Goal: Information Seeking & Learning: Find contact information

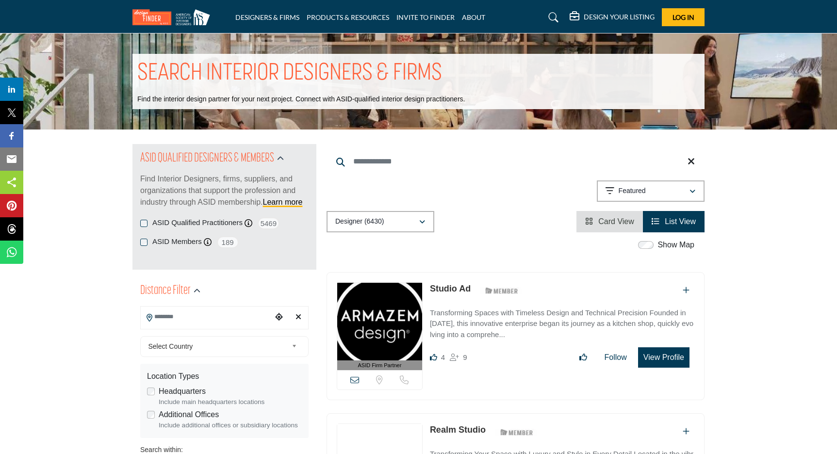
click at [425, 222] on icon "button" at bounding box center [422, 222] width 6 height 7
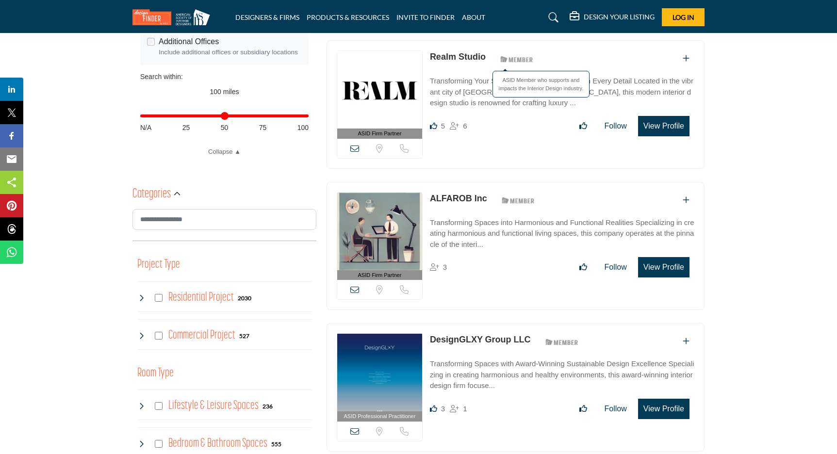
scroll to position [374, 0]
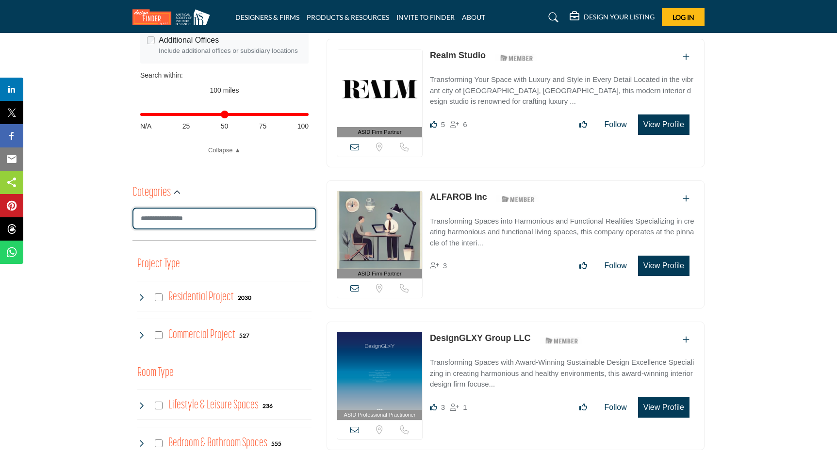
click at [203, 222] on input "Search Category" at bounding box center [224, 219] width 184 height 22
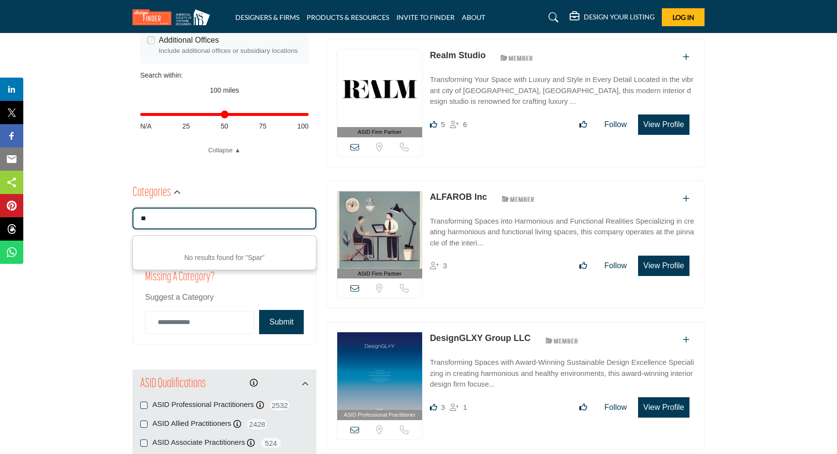
type input "*"
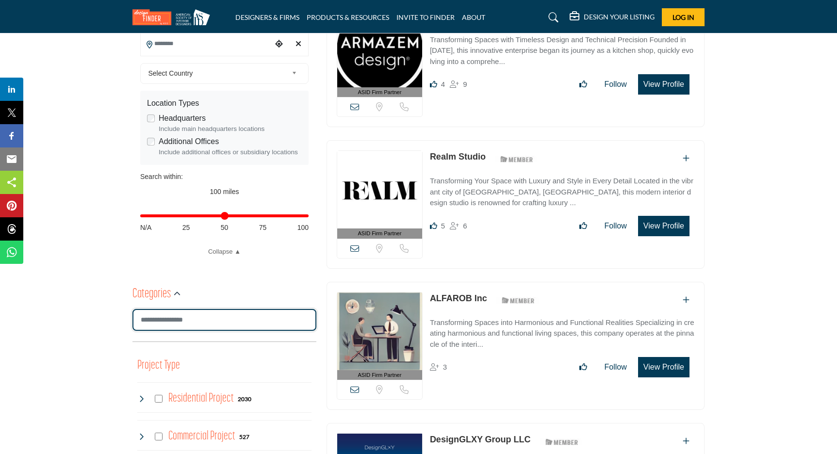
scroll to position [269, 0]
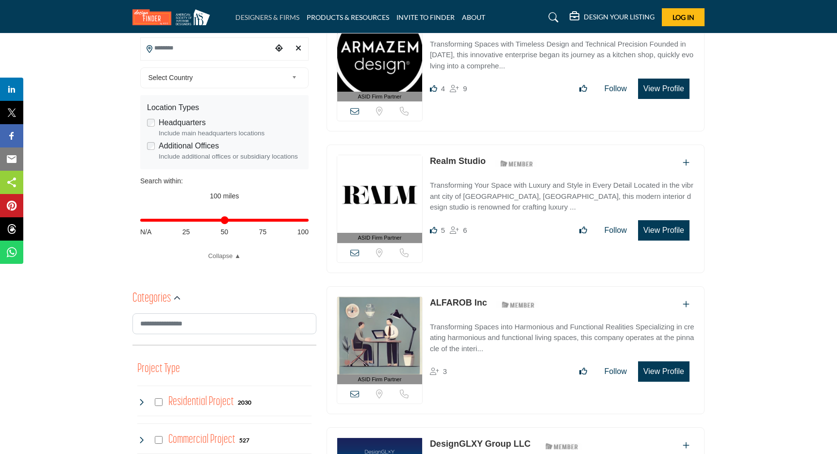
click at [265, 15] on link "DESIGNERS & FIRMS" at bounding box center [267, 17] width 64 height 8
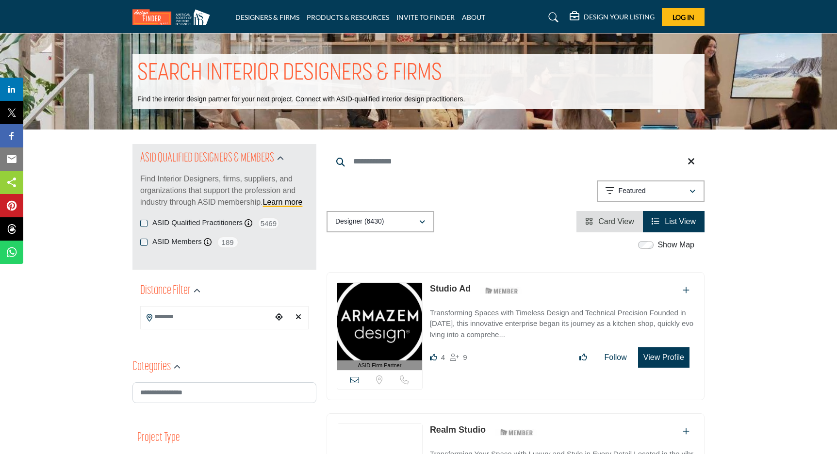
click at [372, 167] on input "Search Keyword" at bounding box center [515, 161] width 378 height 23
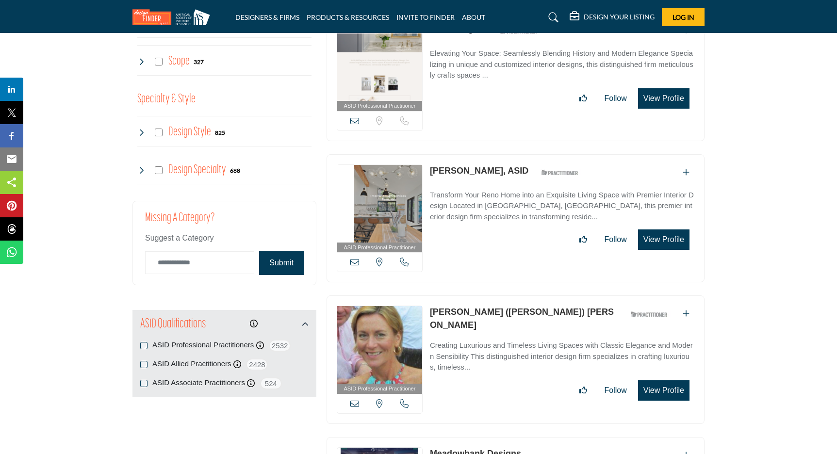
scroll to position [818, 0]
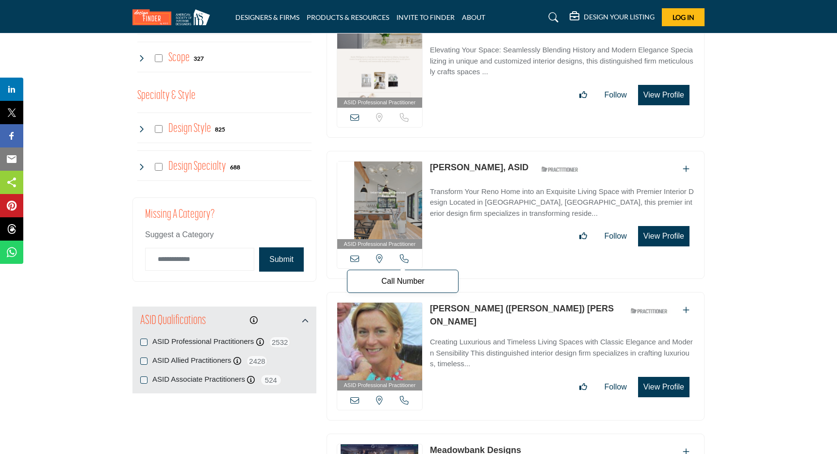
type input "**********"
click at [404, 257] on icon at bounding box center [404, 258] width 9 height 9
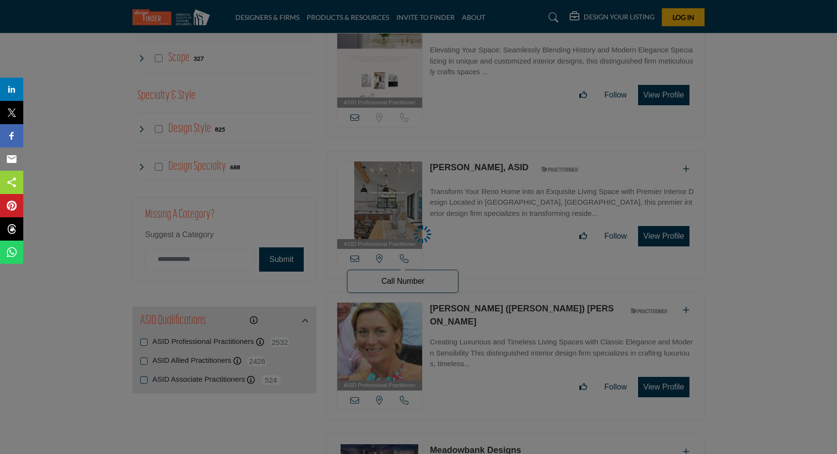
click at [404, 257] on div at bounding box center [418, 227] width 837 height 454
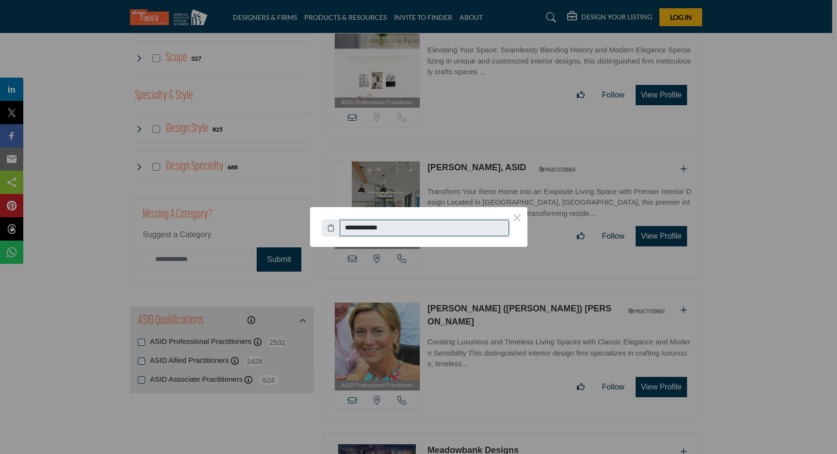
click at [436, 222] on input "**********" at bounding box center [425, 228] width 170 height 16
click at [446, 225] on input "**********" at bounding box center [425, 228] width 170 height 16
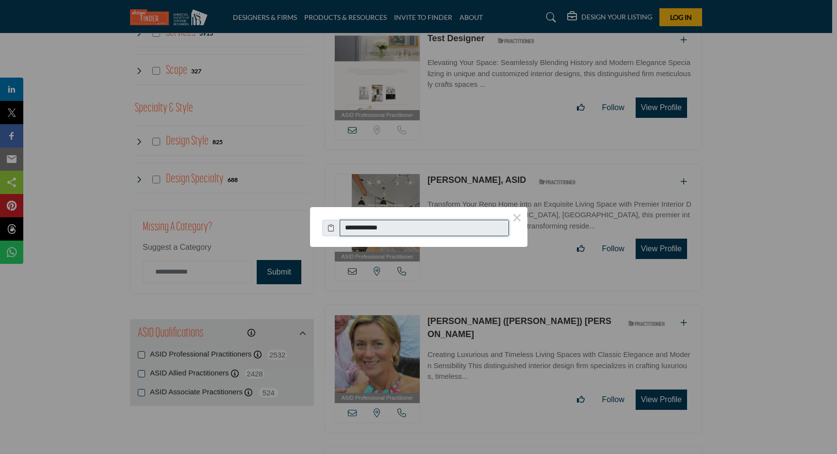
scroll to position [809, 0]
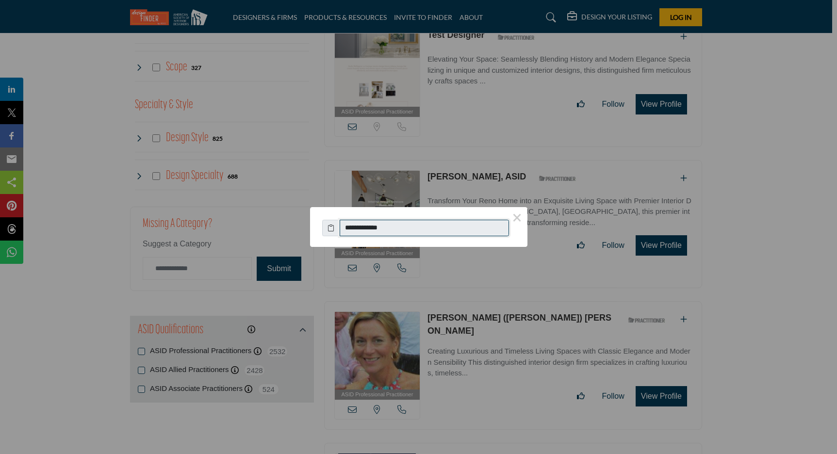
click at [551, 121] on div "**********" at bounding box center [418, 227] width 837 height 454
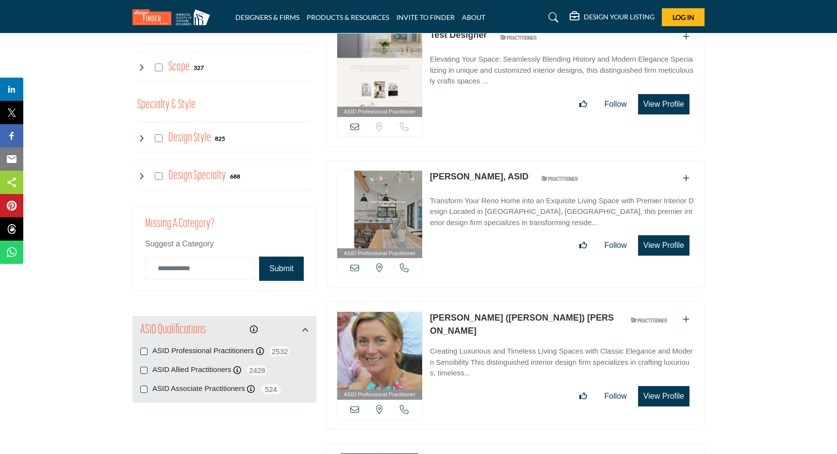
drag, startPoint x: 415, startPoint y: 124, endPoint x: 421, endPoint y: 124, distance: 6.3
click at [421, 124] on div "Sorry, but we don't have a location for this listing Sorry, but we don't have a…" at bounding box center [379, 126] width 85 height 19
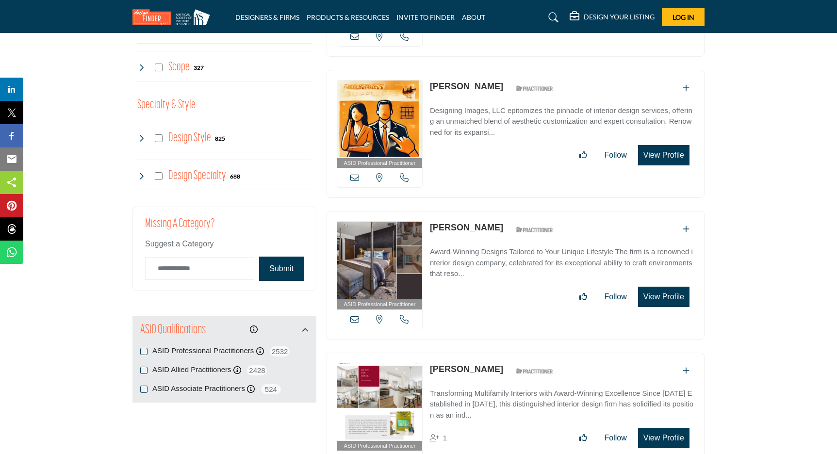
drag, startPoint x: 149, startPoint y: 346, endPoint x: 145, endPoint y: 350, distance: 6.2
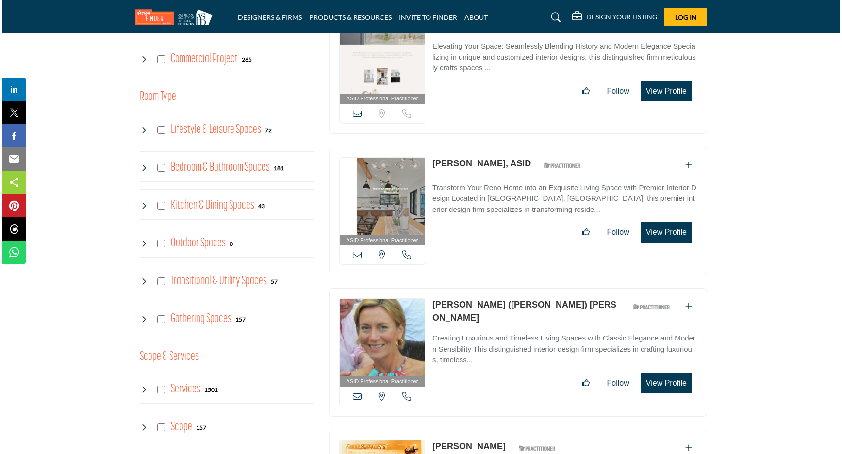
scroll to position [456, 0]
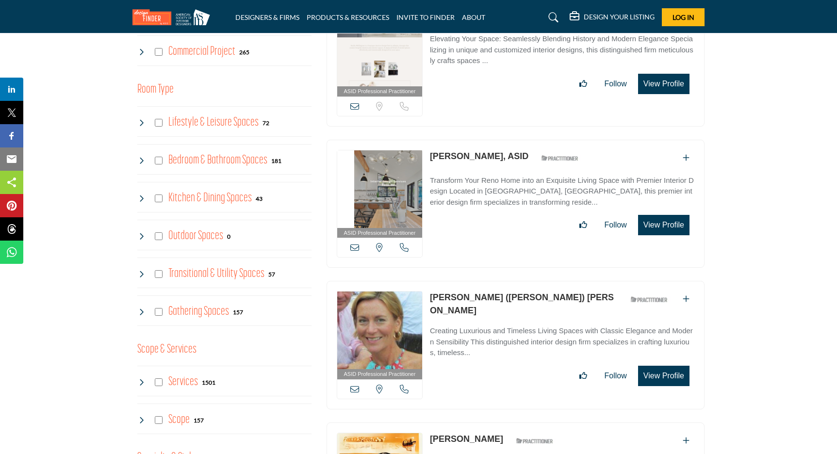
click at [654, 229] on button "View Profile" at bounding box center [663, 225] width 51 height 20
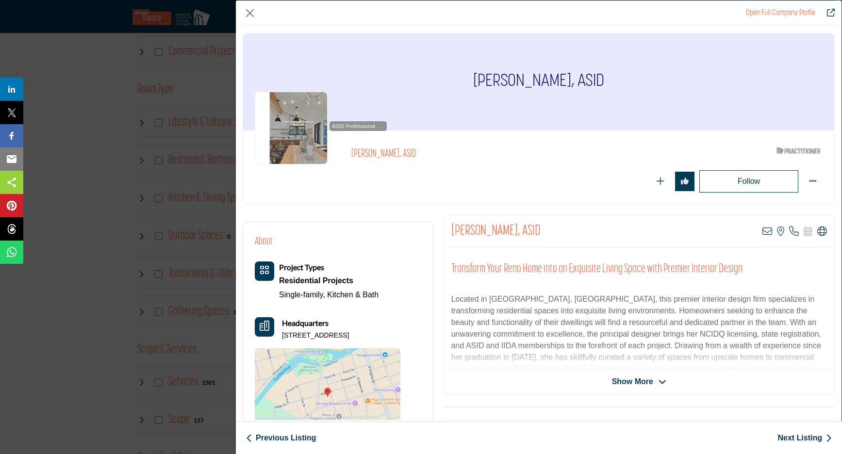
scroll to position [0, 0]
click at [307, 145] on img "Company Data Modal" at bounding box center [291, 128] width 73 height 73
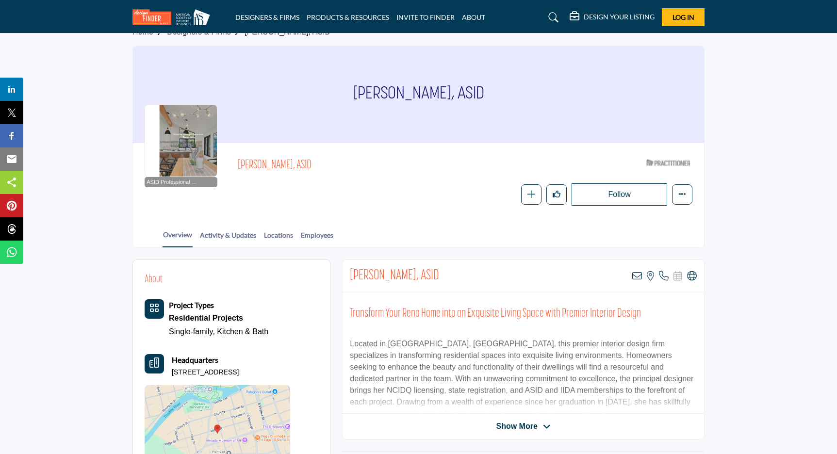
scroll to position [15, 0]
click at [193, 237] on link "Overview" at bounding box center [177, 239] width 30 height 18
click at [186, 183] on span "ASID Professional Practitioner" at bounding box center [172, 182] width 53 height 8
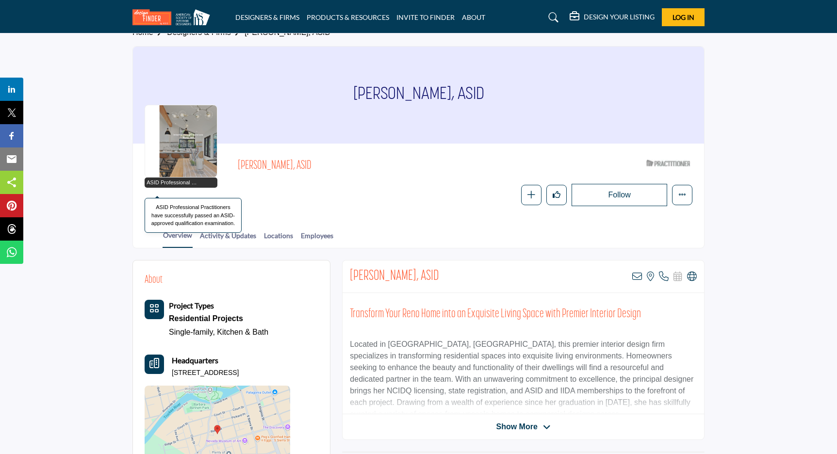
click at [186, 183] on span "ASID Professional Practitioner" at bounding box center [172, 182] width 53 height 8
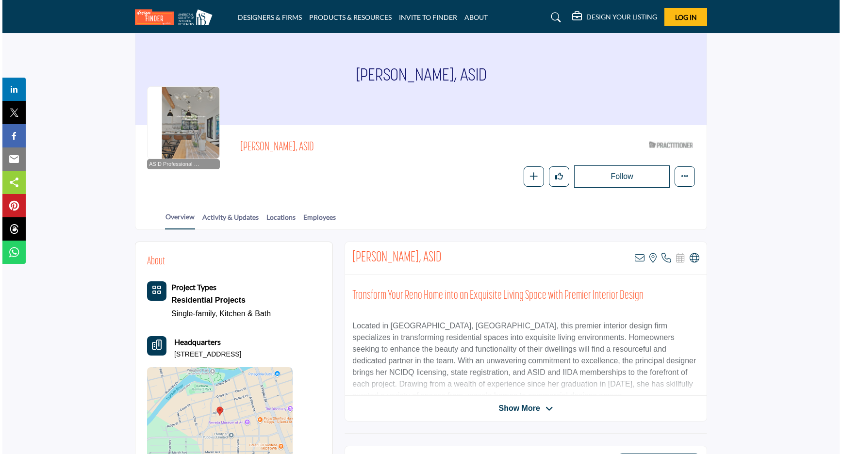
scroll to position [33, 0]
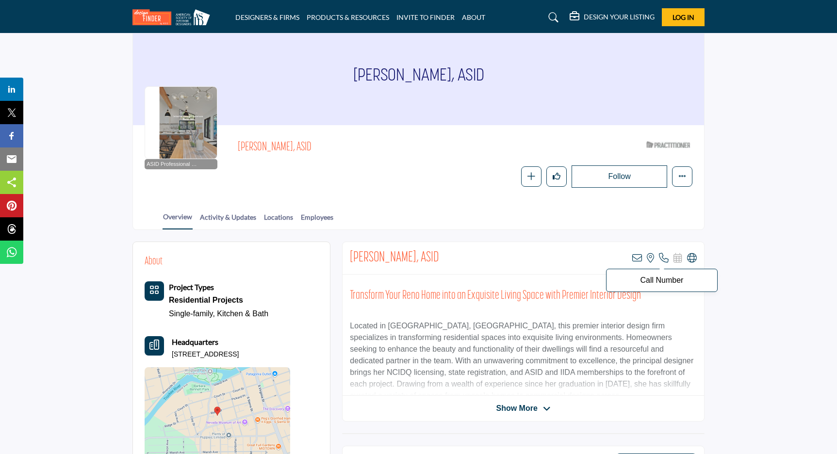
click at [665, 258] on icon at bounding box center [664, 258] width 10 height 10
